Goal: Transaction & Acquisition: Purchase product/service

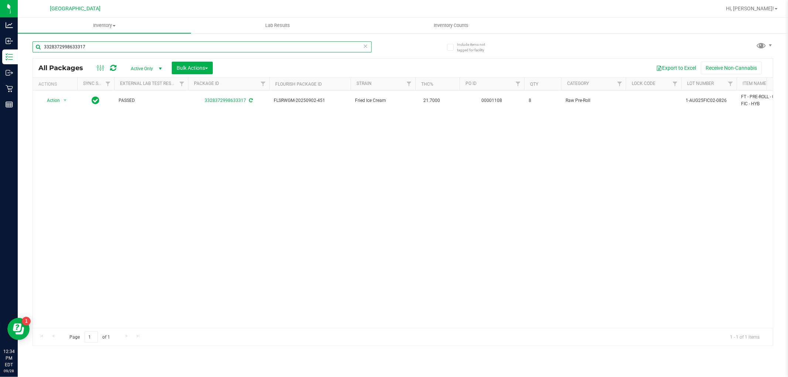
click at [123, 42] on input "3328372998633317" at bounding box center [201, 46] width 339 height 11
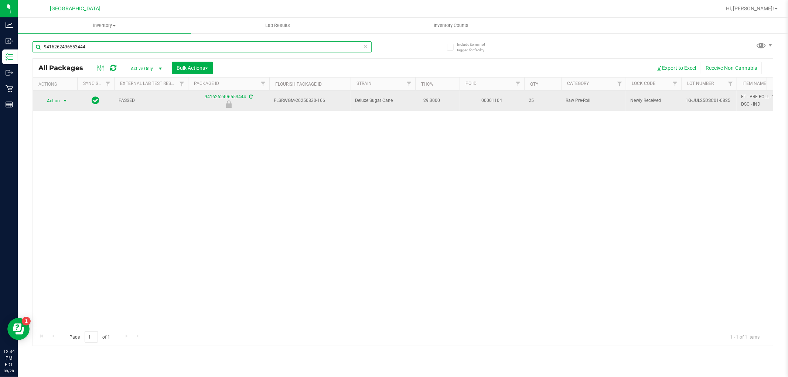
type input "9416262496553444"
click at [54, 105] on span "Action" at bounding box center [50, 101] width 20 height 10
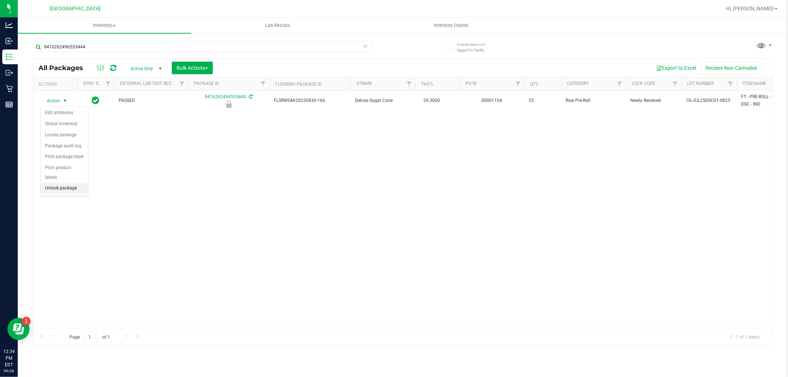
click at [80, 186] on li "Unlock package" at bounding box center [64, 188] width 47 height 11
click at [367, 44] on icon at bounding box center [365, 45] width 5 height 9
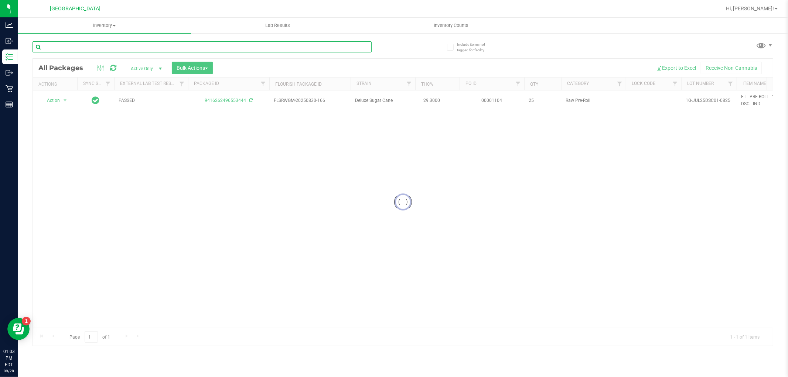
click at [136, 44] on input "text" at bounding box center [201, 46] width 339 height 11
type input "4170508397034979"
click at [66, 102] on div at bounding box center [403, 202] width 740 height 287
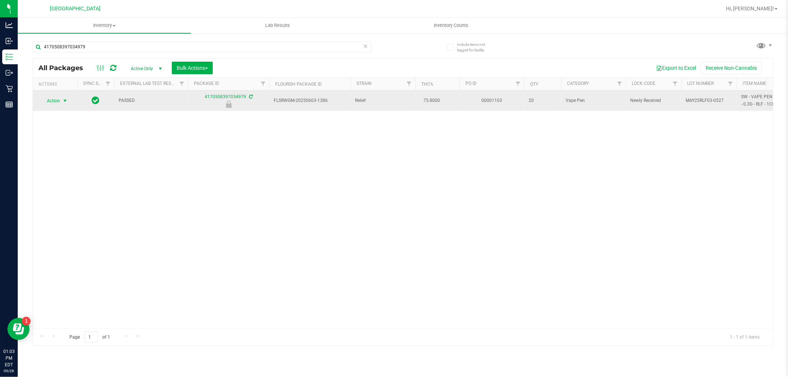
click at [65, 100] on span "select" at bounding box center [65, 101] width 6 height 6
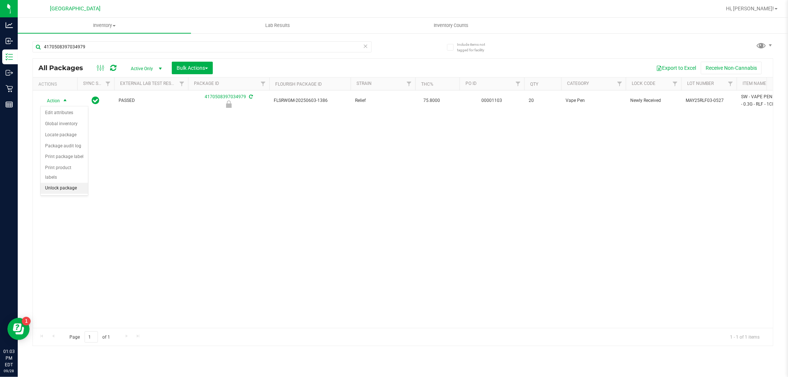
click at [75, 191] on li "Unlock package" at bounding box center [64, 188] width 47 height 11
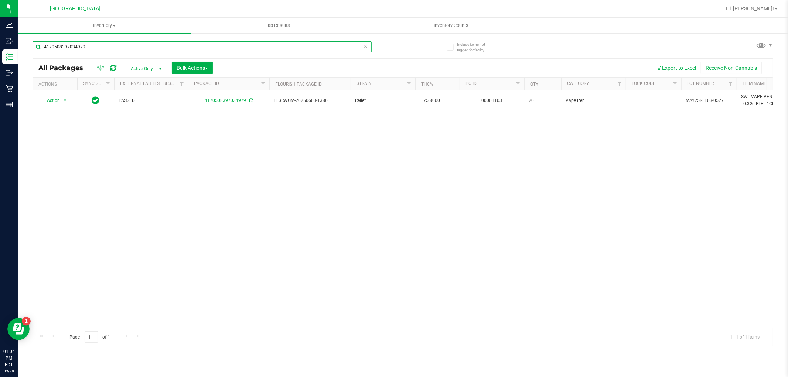
click at [239, 48] on input "4170508397034979" at bounding box center [201, 46] width 339 height 11
click at [239, 49] on input "4170508397034979" at bounding box center [201, 46] width 339 height 11
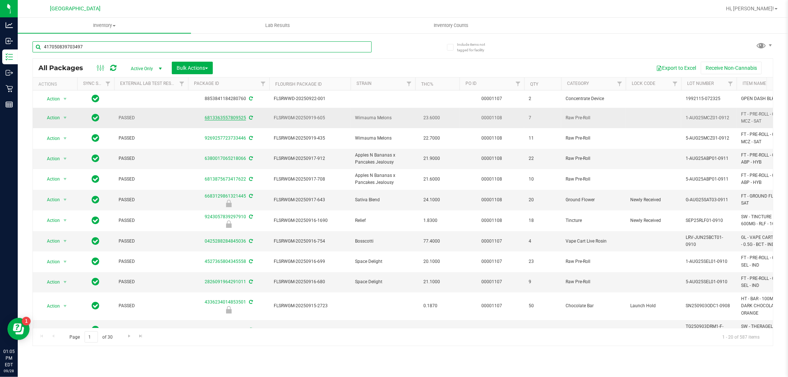
type input "4170508397034979"
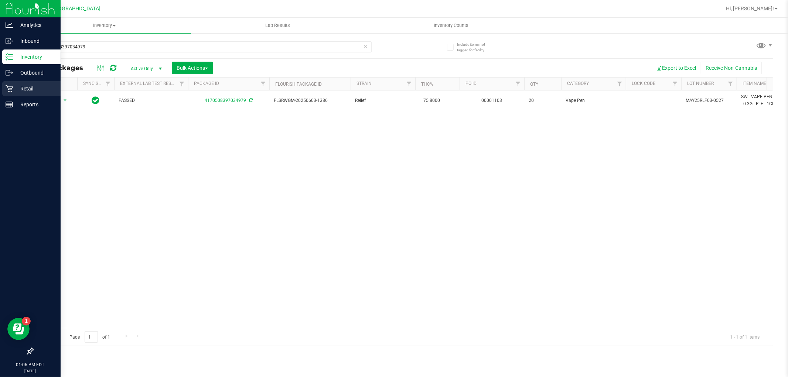
click at [12, 87] on icon at bounding box center [9, 88] width 7 height 7
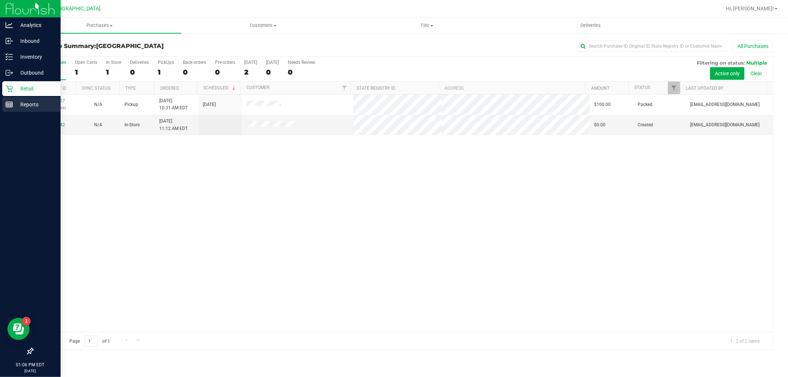
click at [38, 101] on p "Reports" at bounding box center [35, 104] width 44 height 9
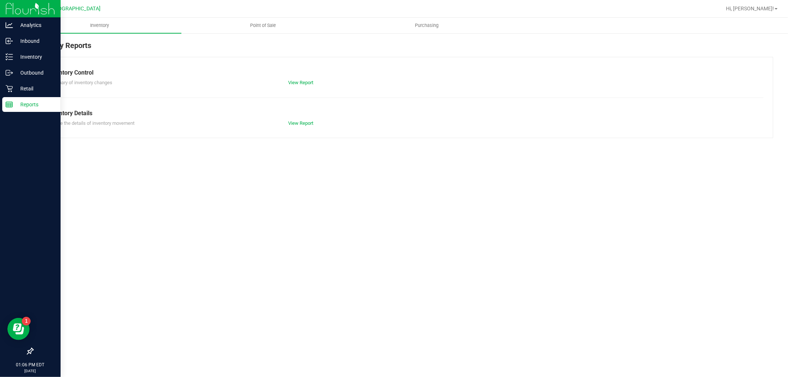
click at [276, 25] on span "Point of Sale" at bounding box center [263, 25] width 46 height 7
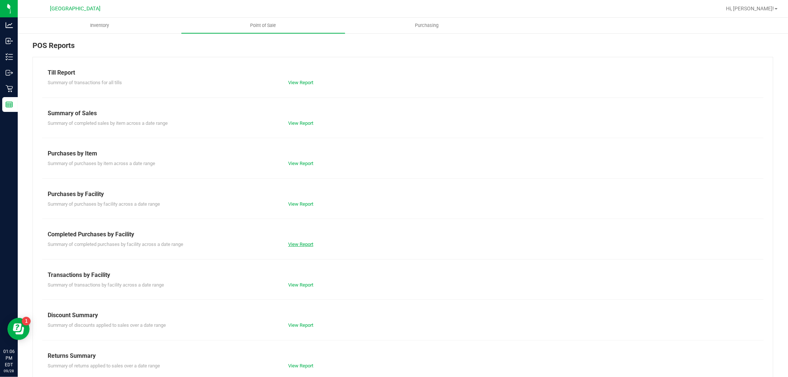
click at [293, 243] on link "View Report" at bounding box center [300, 244] width 25 height 6
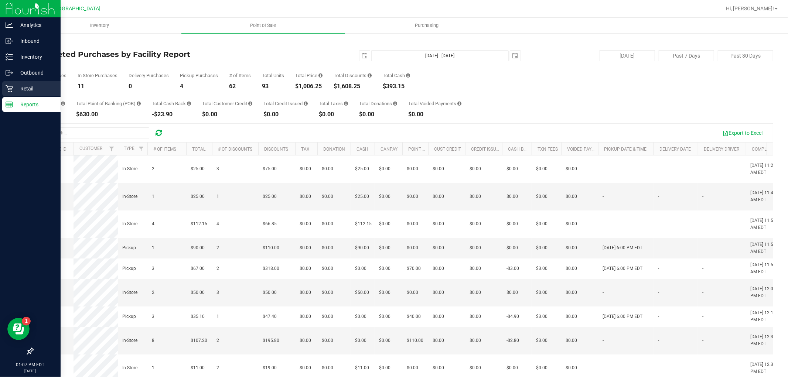
click at [10, 91] on icon at bounding box center [9, 88] width 7 height 7
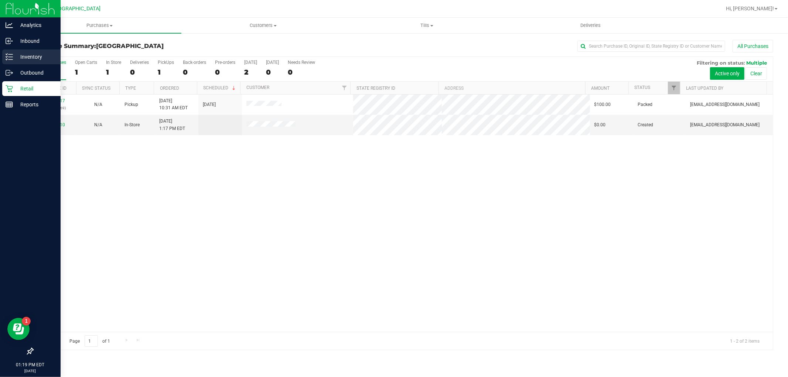
click at [6, 50] on div "Inventory" at bounding box center [31, 56] width 58 height 15
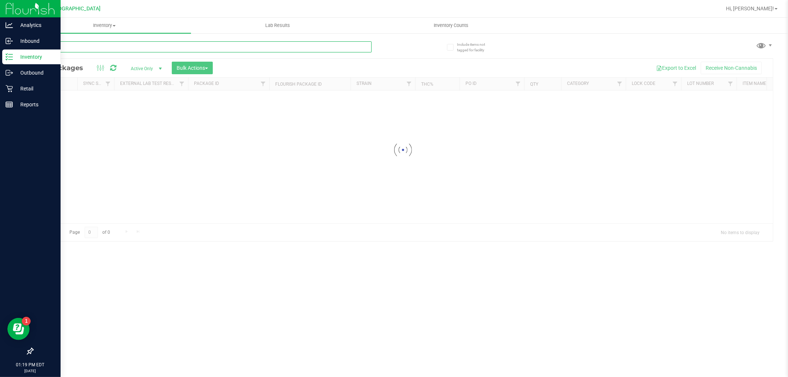
click at [110, 45] on div "Inventory All packages All inventory Waste log Create inventory Lab Results Inv…" at bounding box center [403, 197] width 770 height 359
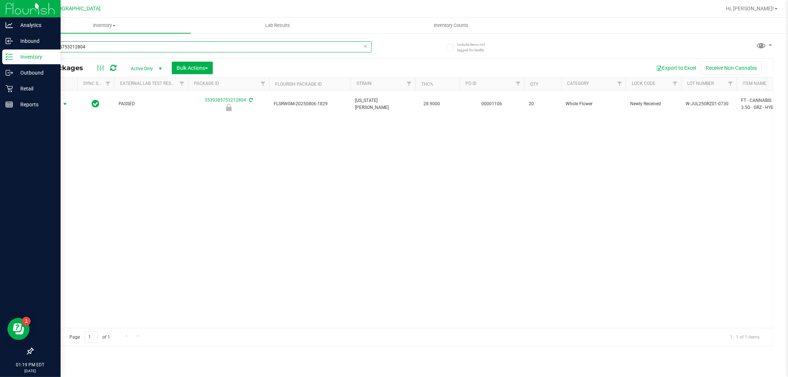
type input "5539385753212804"
click at [61, 104] on span "select" at bounding box center [65, 104] width 9 height 10
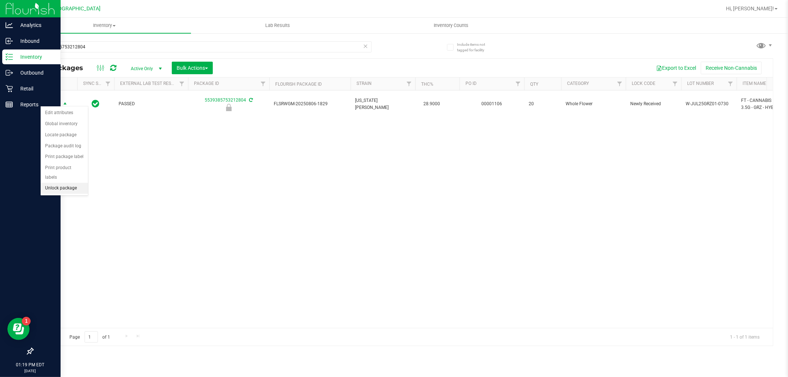
click at [69, 186] on li "Unlock package" at bounding box center [64, 188] width 47 height 11
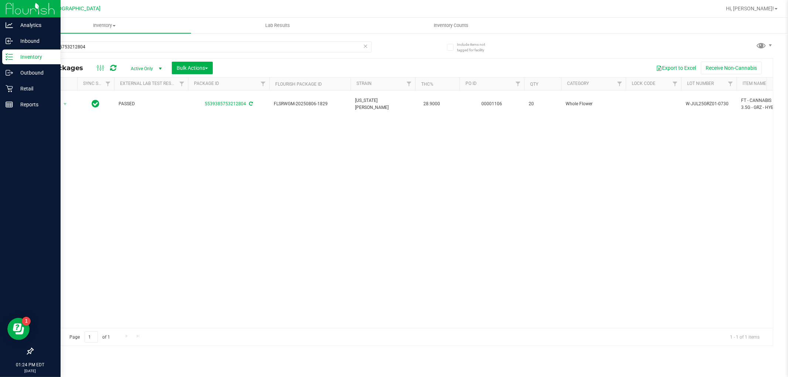
click at [224, 152] on div "Action Action Adjust qty Create package Edit attributes Global inventory Locate…" at bounding box center [403, 208] width 740 height 237
click at [230, 196] on div "Action Action Adjust qty Create package Edit attributes Global inventory Locate…" at bounding box center [403, 208] width 740 height 237
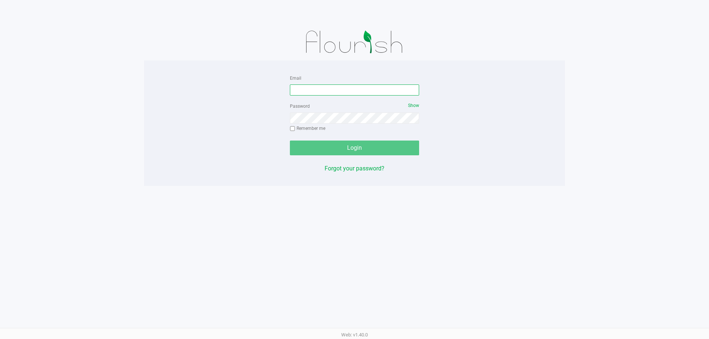
click at [329, 85] on input "Email" at bounding box center [354, 90] width 129 height 11
type input "[EMAIL_ADDRESS][DOMAIN_NAME]"
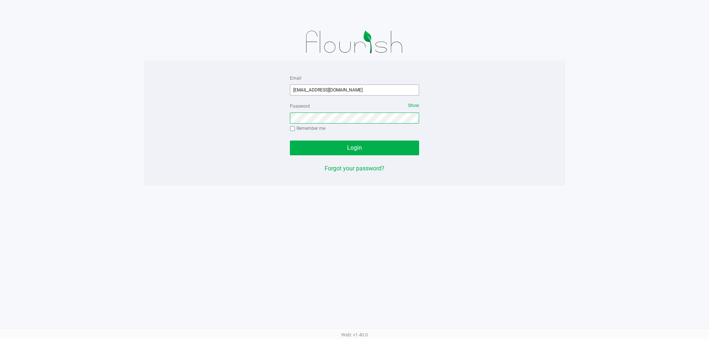
click at [290, 141] on button "Login" at bounding box center [354, 148] width 129 height 15
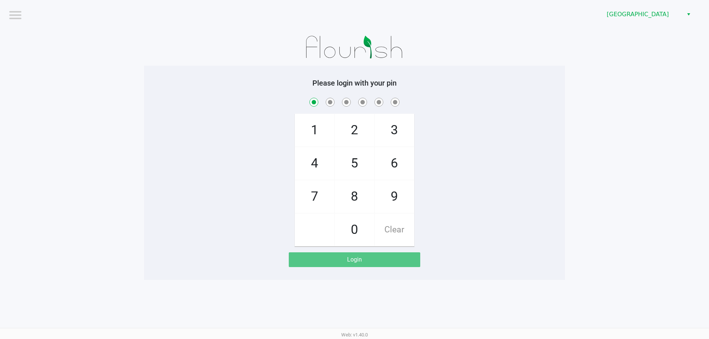
checkbox input "true"
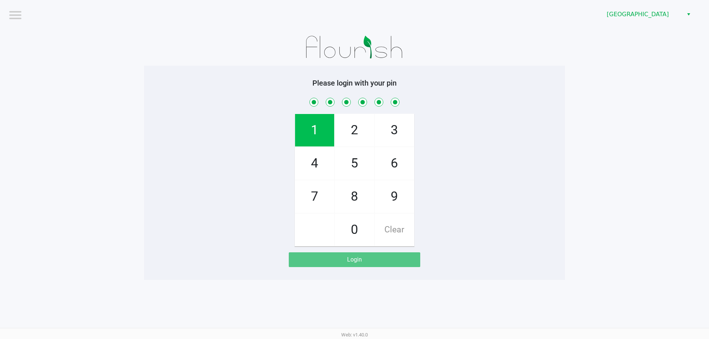
checkbox input "true"
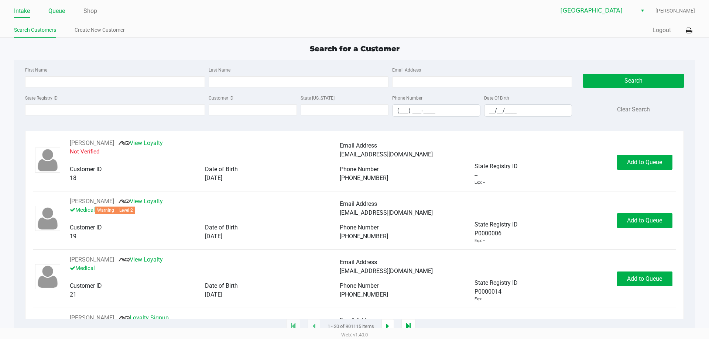
click at [58, 10] on link "Queue" at bounding box center [56, 11] width 17 height 10
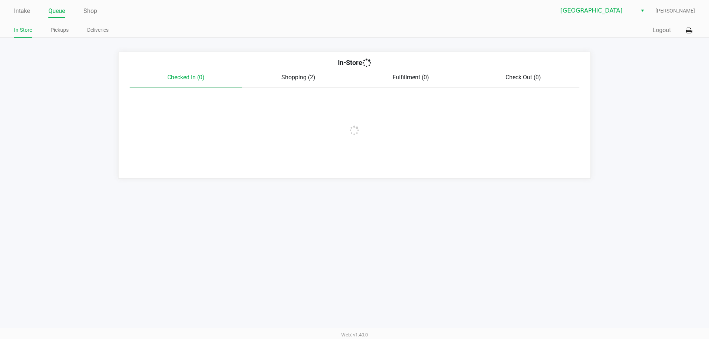
click at [62, 30] on link "Pickups" at bounding box center [60, 29] width 18 height 9
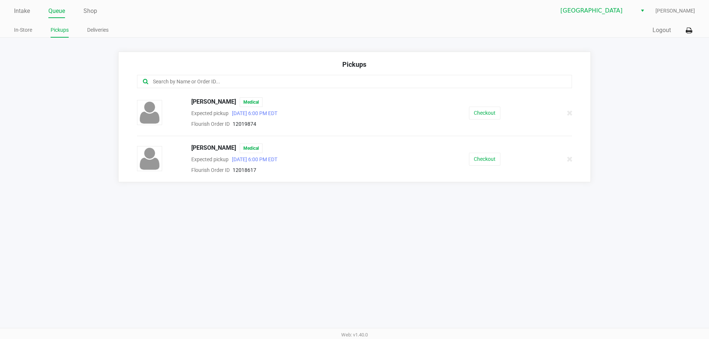
click at [499, 115] on button "Checkout" at bounding box center [484, 113] width 31 height 13
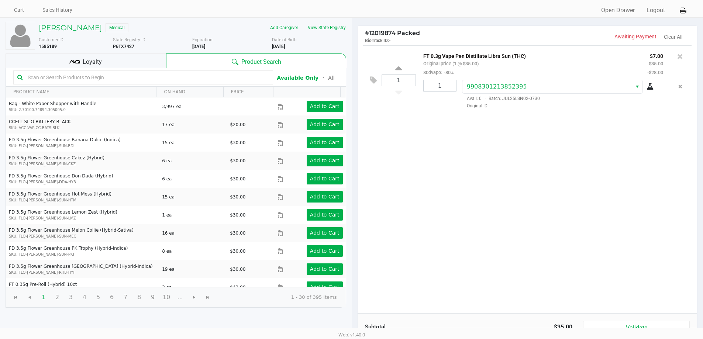
scroll to position [76, 0]
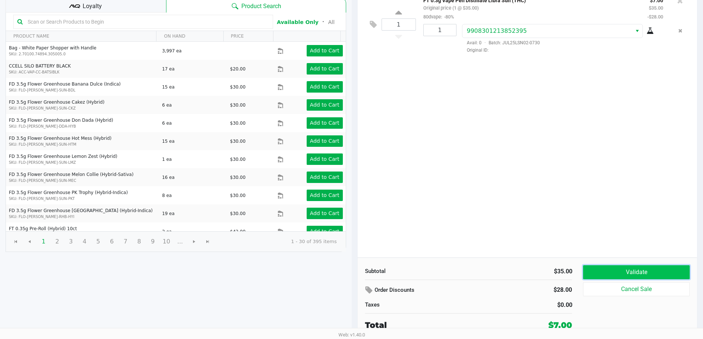
click at [647, 270] on button "Validate" at bounding box center [636, 272] width 106 height 14
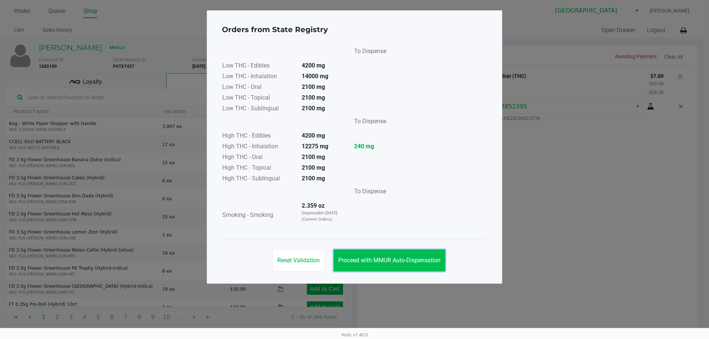
click at [407, 269] on button "Proceed with MMUR Auto-Dispensation" at bounding box center [389, 261] width 112 height 22
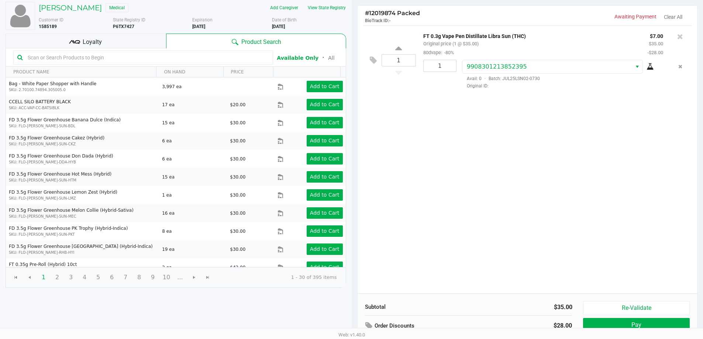
scroll to position [76, 0]
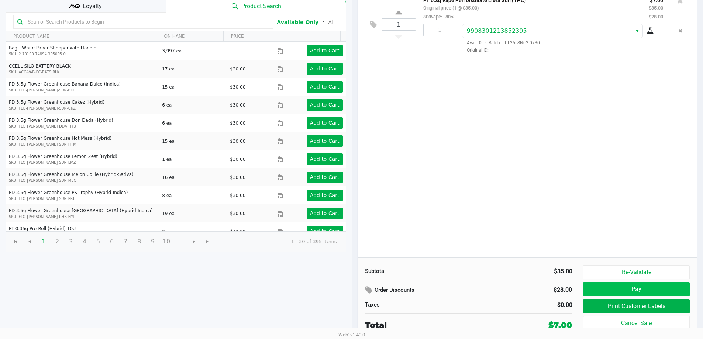
click at [637, 288] on button "Pay" at bounding box center [636, 289] width 106 height 14
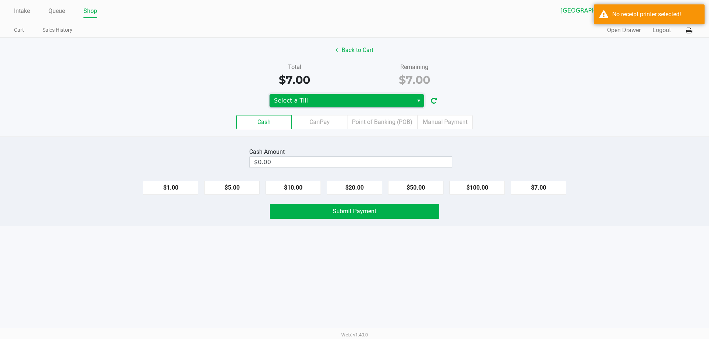
click at [368, 95] on span "Select a Till" at bounding box center [342, 100] width 144 height 13
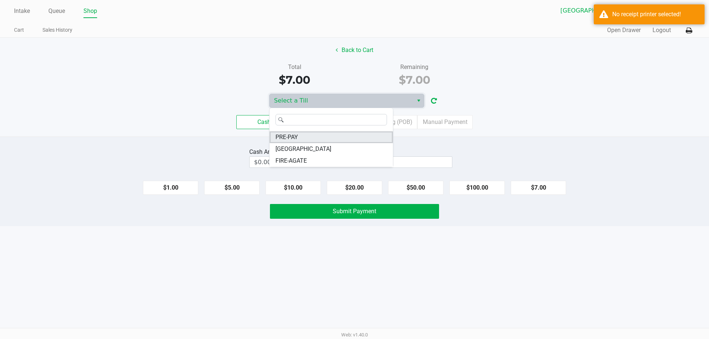
click at [318, 135] on li "PRE-PAY" at bounding box center [331, 137] width 123 height 12
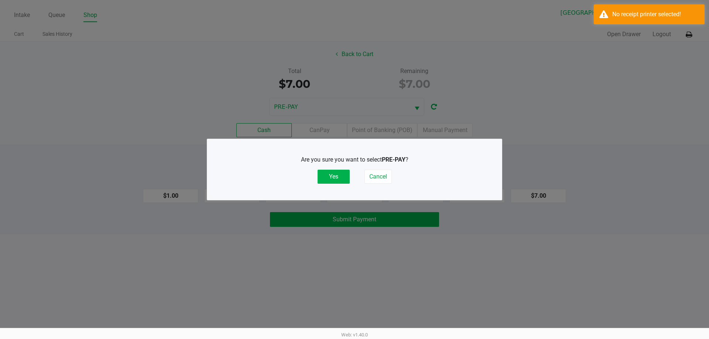
click at [333, 179] on button "Yes" at bounding box center [334, 177] width 32 height 14
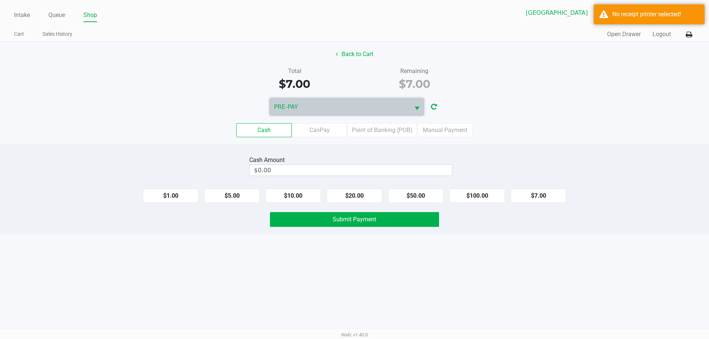
click at [452, 129] on label "Manual Payment" at bounding box center [444, 130] width 55 height 14
click at [0, 0] on 8 "Manual Payment" at bounding box center [0, 0] width 0 height 0
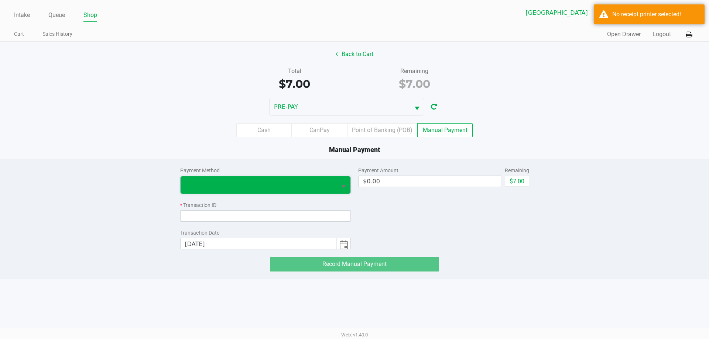
click at [296, 181] on span at bounding box center [258, 185] width 147 height 9
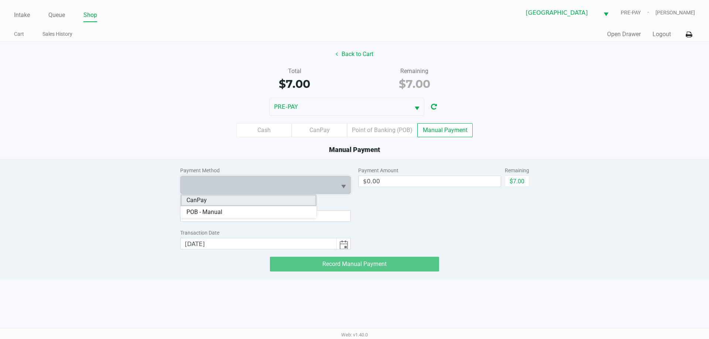
click at [247, 201] on li "CanPay" at bounding box center [249, 201] width 136 height 12
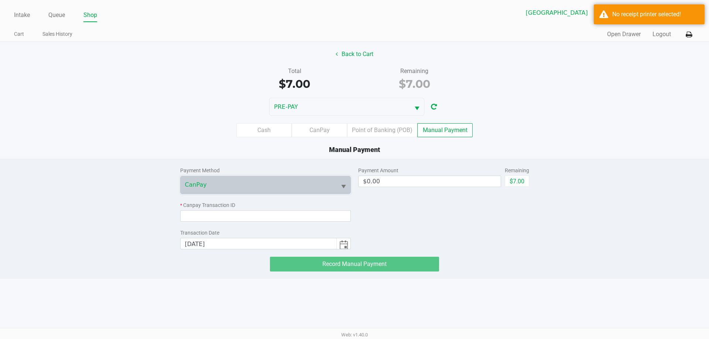
click at [518, 176] on button "$7.00" at bounding box center [517, 181] width 24 height 11
type input "$7.00"
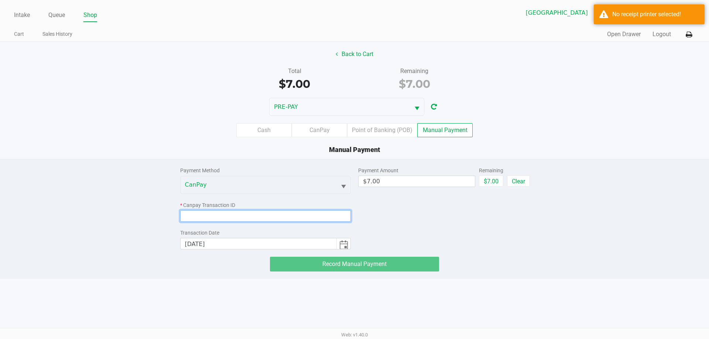
click at [289, 216] on input at bounding box center [265, 215] width 171 height 11
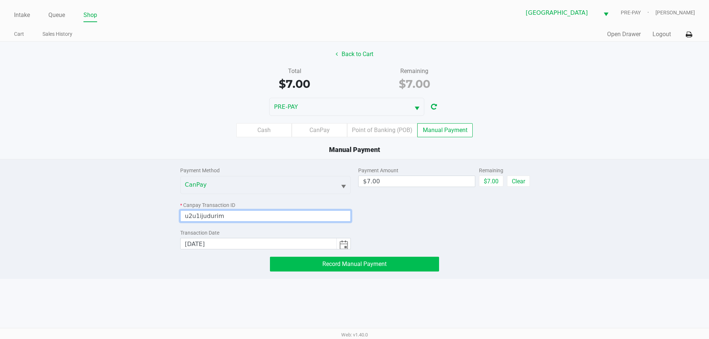
type input "u2u1ijudurim"
click at [353, 263] on span "Record Manual Payment" at bounding box center [354, 264] width 64 height 7
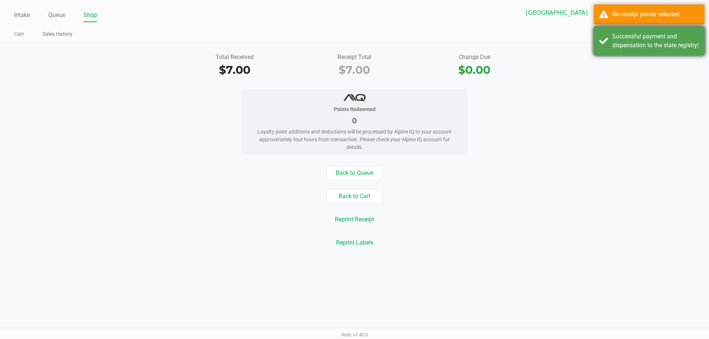
click at [640, 50] on div "Successful payment and dispensation to the state registry!" at bounding box center [655, 41] width 87 height 18
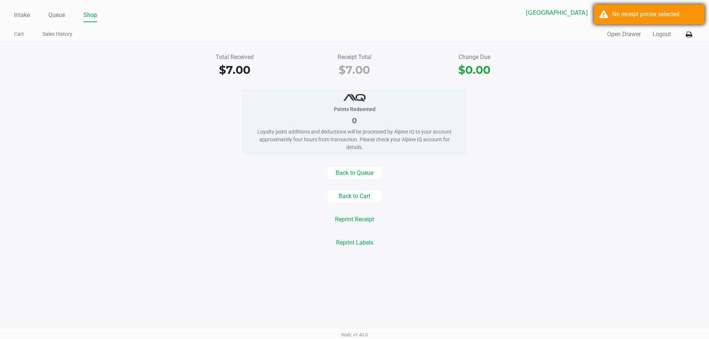
click at [646, 19] on div "No receipt printer selected" at bounding box center [649, 14] width 111 height 20
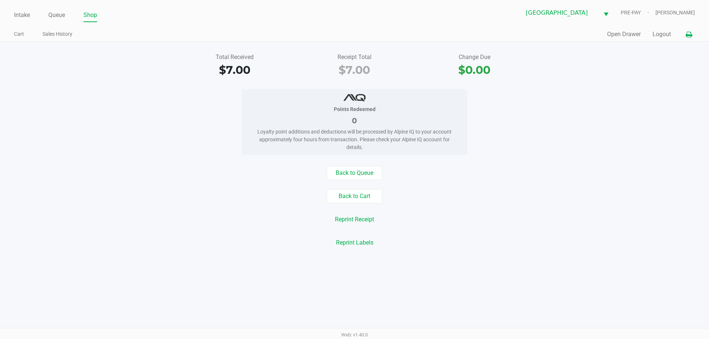
click at [685, 36] on button at bounding box center [689, 35] width 12 height 14
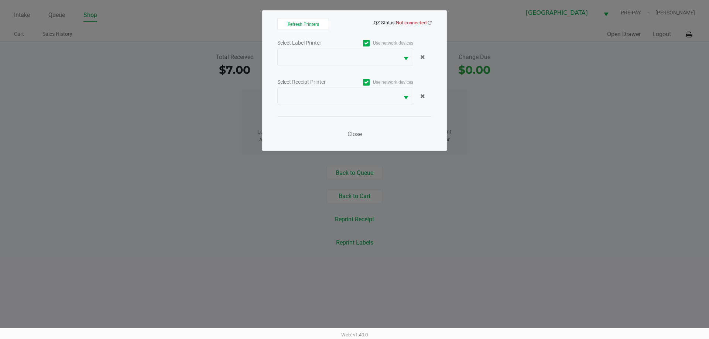
click at [428, 26] on span "QZ Status: Not connected" at bounding box center [354, 22] width 154 height 9
click at [431, 22] on icon at bounding box center [430, 22] width 4 height 5
click at [429, 25] on link at bounding box center [430, 23] width 4 height 6
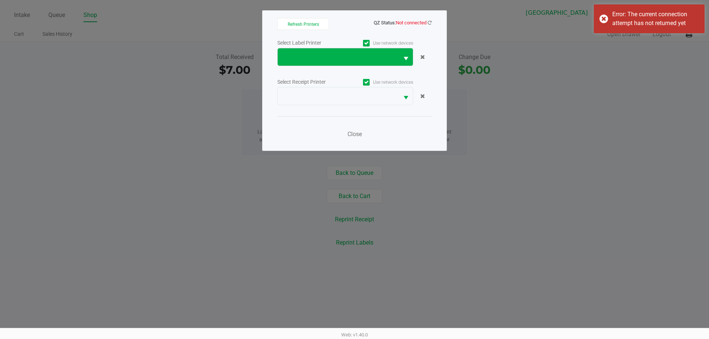
click at [400, 61] on button "Select" at bounding box center [406, 56] width 14 height 17
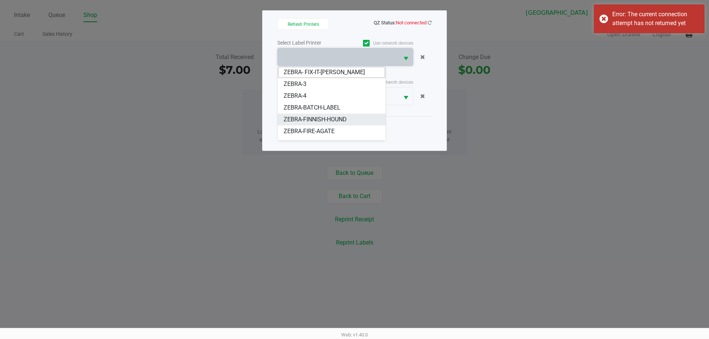
click at [330, 120] on span "ZEBRA-FINNISH-HOUND" at bounding box center [315, 119] width 63 height 9
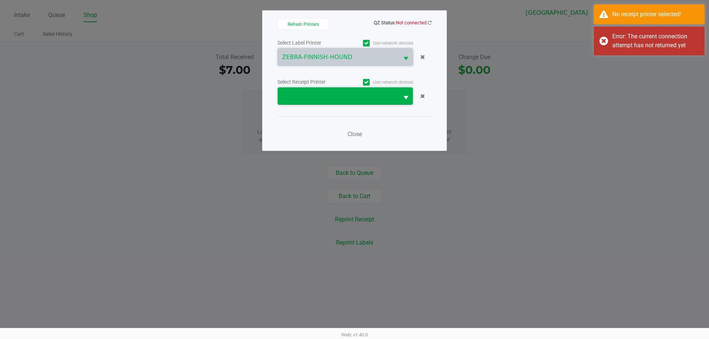
click at [387, 102] on span at bounding box center [338, 96] width 121 height 17
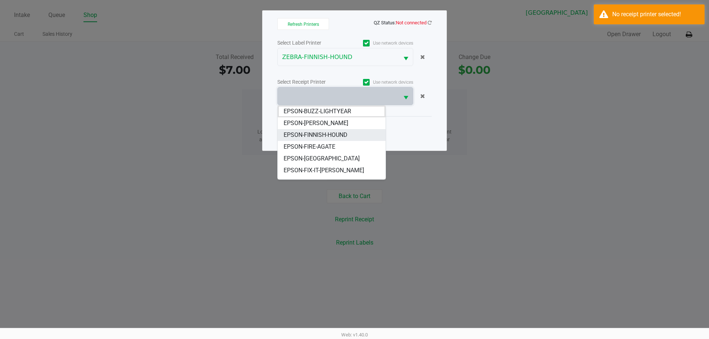
click at [337, 134] on span "EPSON-FINNISH-HOUND" at bounding box center [316, 135] width 64 height 9
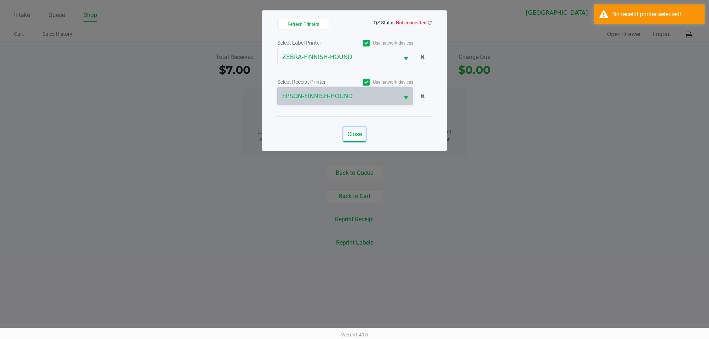
click at [352, 136] on span "Close" at bounding box center [354, 134] width 14 height 7
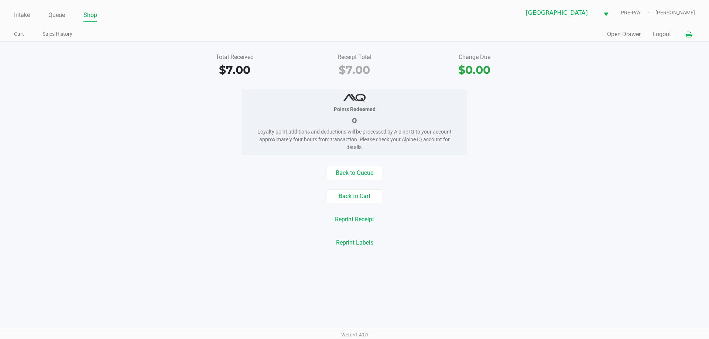
click at [689, 38] on button at bounding box center [689, 35] width 12 height 14
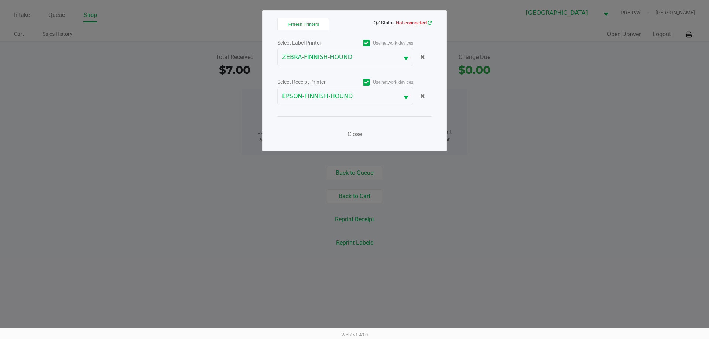
click at [429, 24] on icon at bounding box center [430, 22] width 4 height 5
click at [361, 130] on button "Close" at bounding box center [354, 134] width 22 height 15
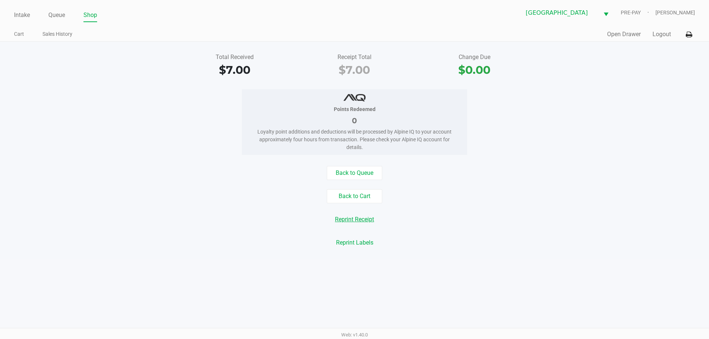
click at [362, 221] on button "Reprint Receipt" at bounding box center [354, 220] width 49 height 14
